Goal: Task Accomplishment & Management: Manage account settings

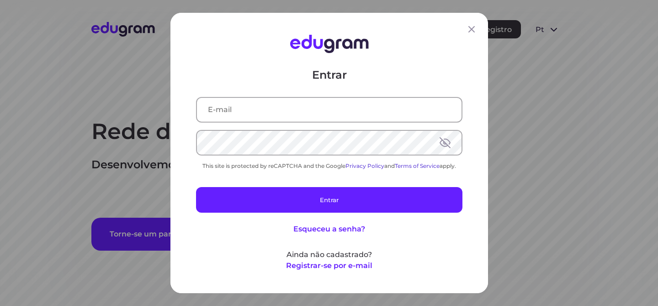
type input "isabella.moretti@outlook.com"
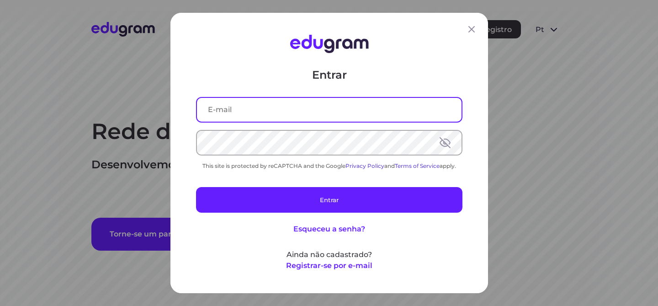
click at [245, 106] on input "text" at bounding box center [329, 110] width 265 height 24
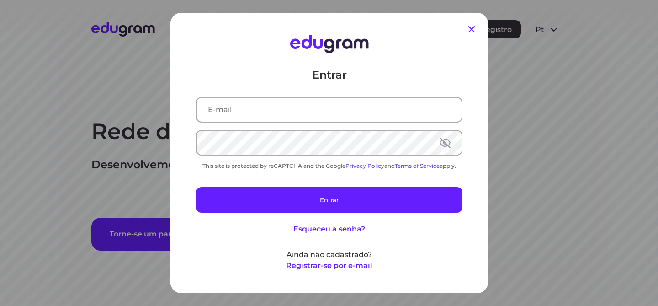
click at [471, 28] on icon at bounding box center [472, 29] width 6 height 6
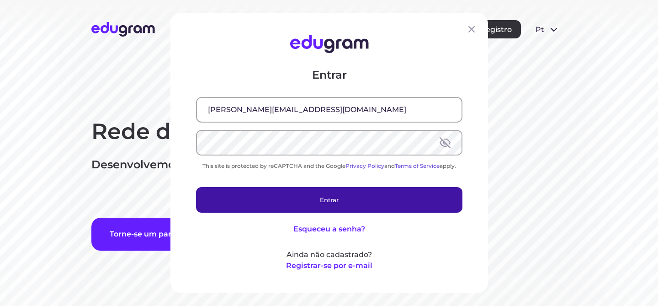
click at [371, 199] on button "Entrar" at bounding box center [329, 200] width 267 height 26
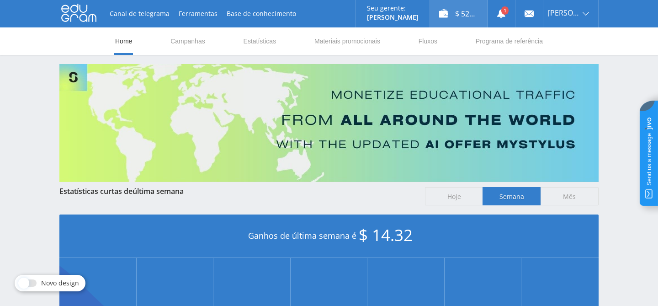
click at [460, 16] on div "$ 52.39" at bounding box center [458, 13] width 57 height 27
